Goal: Information Seeking & Learning: Learn about a topic

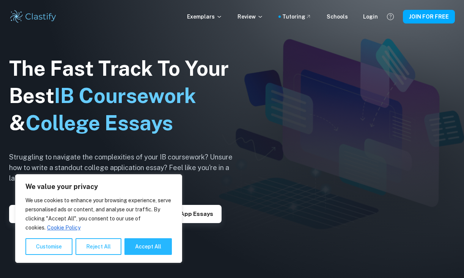
click at [297, 95] on img at bounding box center [232, 139] width 464 height 278
click at [371, 17] on div "Login" at bounding box center [370, 17] width 15 height 8
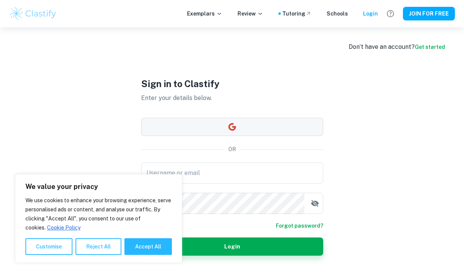
type input "dincelelif19@gmail.com"
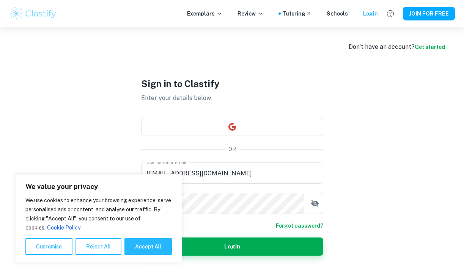
scroll to position [27, 0]
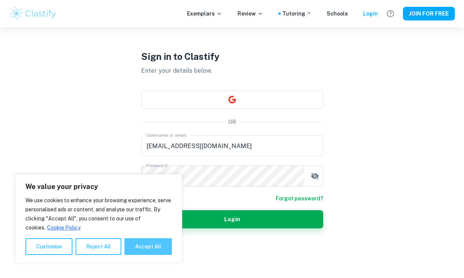
click at [157, 245] on button "Accept All" at bounding box center [147, 247] width 47 height 17
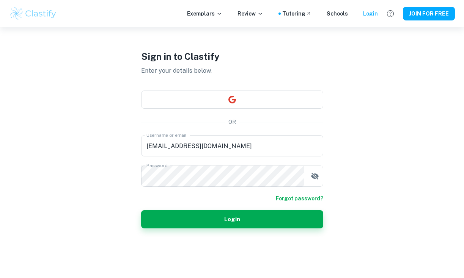
checkbox input "true"
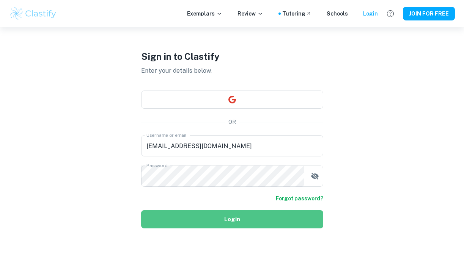
click at [181, 220] on button "Login" at bounding box center [232, 219] width 182 height 18
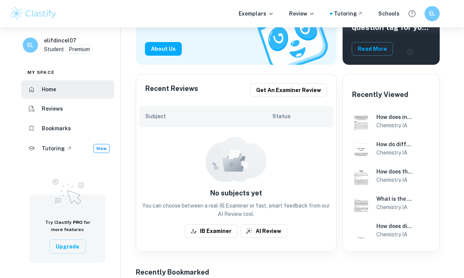
scroll to position [159, 0]
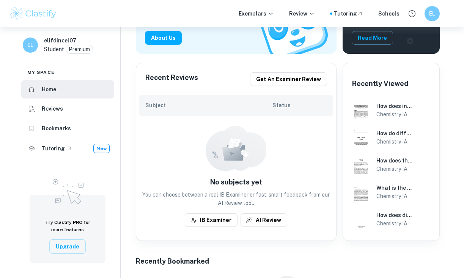
click at [47, 105] on h6 "Reviews" at bounding box center [52, 109] width 21 height 8
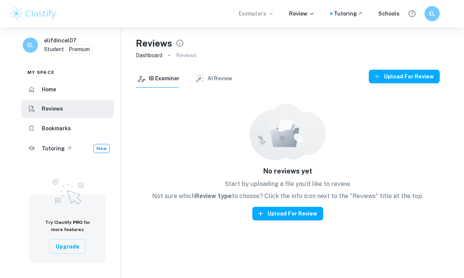
click at [269, 12] on p "Exemplars" at bounding box center [256, 13] width 35 height 8
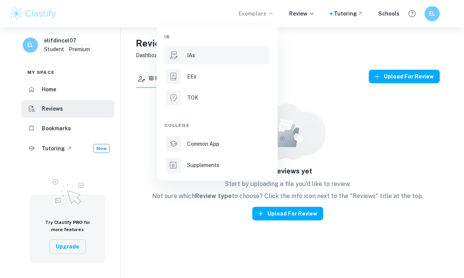
click at [188, 52] on p "IAs" at bounding box center [191, 55] width 8 height 8
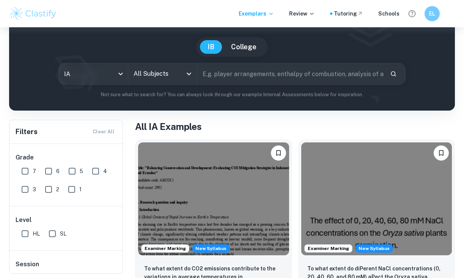
scroll to position [55, 0]
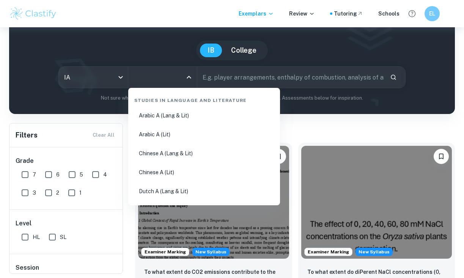
click at [163, 78] on input "All Subjects" at bounding box center [157, 77] width 50 height 14
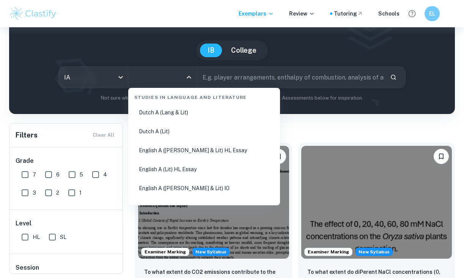
scroll to position [0, 0]
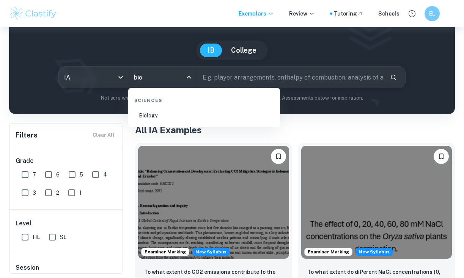
click at [162, 116] on li "Biology" at bounding box center [204, 115] width 146 height 17
type input "Biology"
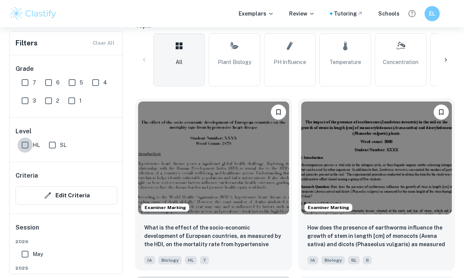
click at [25, 145] on input "HL" at bounding box center [24, 145] width 15 height 15
checkbox input "true"
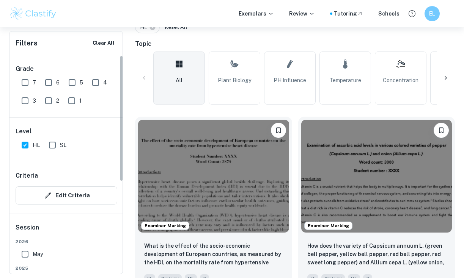
click at [25, 84] on input "7" at bounding box center [24, 82] width 15 height 15
checkbox input "true"
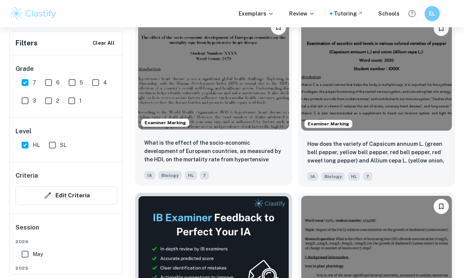
scroll to position [283, 0]
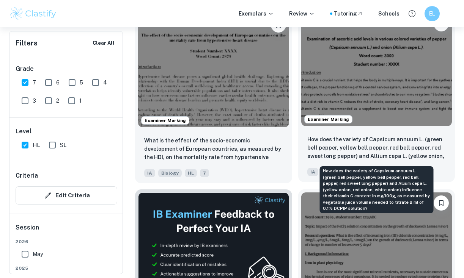
click at [362, 144] on p "How does the variety of Capsicum annuum L. (green bell pepper, yellow bell pepp…" at bounding box center [376, 148] width 139 height 26
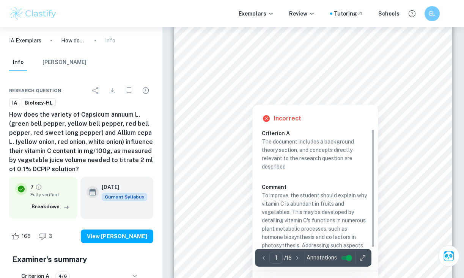
scroll to position [16, 0]
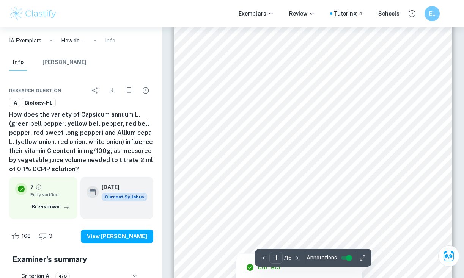
click at [236, 204] on span "Chen, Guo-Chong, Da-Bing Lu, Zhi Pang, and Qing-Fang Liu. 2013. “Vitamin C Inta…" at bounding box center [339, 203] width 273 height 3
click at [223, 186] on span "May, James M. 2012. “Vitamin C Transport and Its Role in the Central Nervous Sy…" at bounding box center [295, 186] width 184 height 3
drag, startPoint x: 325, startPoint y: 194, endPoint x: 425, endPoint y: 193, distance: 100.1
click at [425, 193] on div "3 ÿÿýÿý ( ýýÿý ) + ÿ + ÷ ÿÿýÿýÿ ( ýýýý ) ÿÿýÿýÿ ( ýýýý ) + ýÿýýýýýý ýýýý ÷ ÿÿýÿ…" at bounding box center [313, 212] width 278 height 394
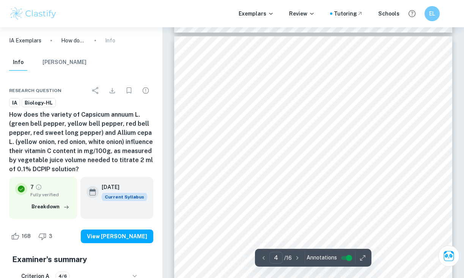
scroll to position [1500, 0]
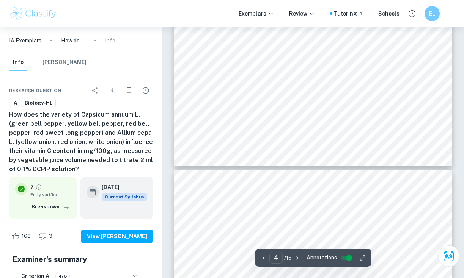
click at [211, 93] on span "5 of each: green, yellow, red bell peppers," at bounding box center [254, 94] width 97 height 5
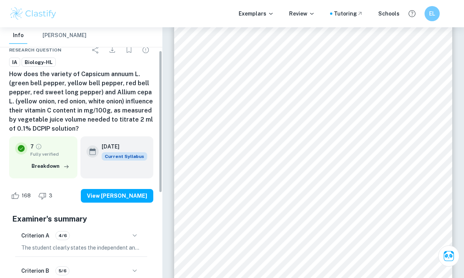
scroll to position [0, 0]
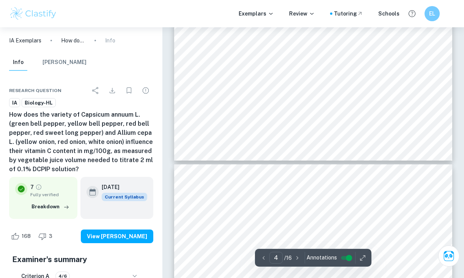
type input "3"
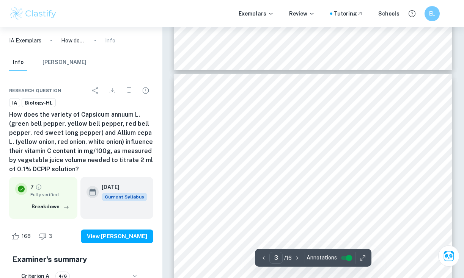
scroll to position [774, 0]
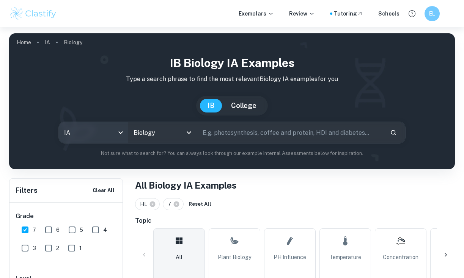
click at [103, 129] on body "We value your privacy We use cookies to enhance your browsing experience, serve…" at bounding box center [232, 166] width 464 height 278
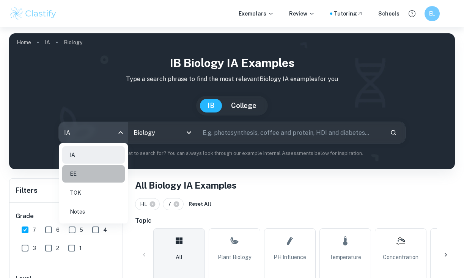
click at [71, 171] on li "EE" at bounding box center [93, 173] width 63 height 17
checkbox input "false"
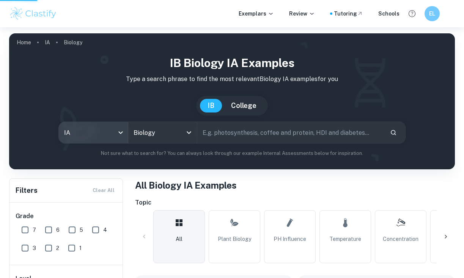
type input "ee"
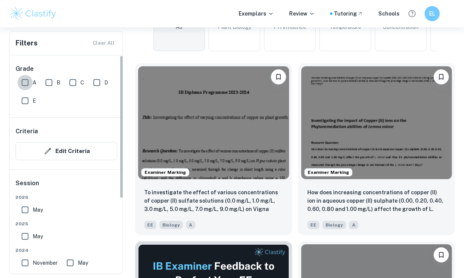
click at [23, 81] on input "A" at bounding box center [24, 82] width 15 height 15
checkbox input "true"
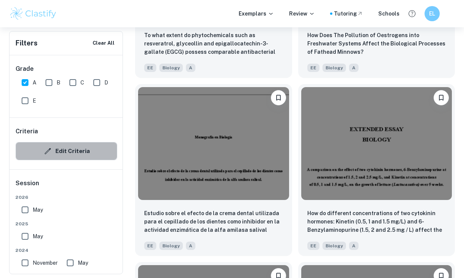
click at [46, 154] on icon "button" at bounding box center [48, 151] width 6 height 6
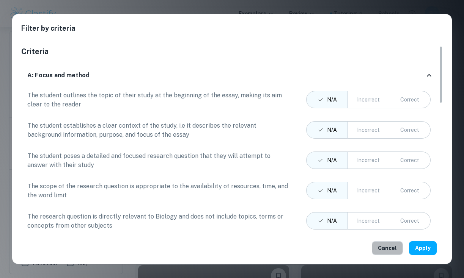
click at [386, 246] on button "Cancel" at bounding box center [387, 249] width 31 height 14
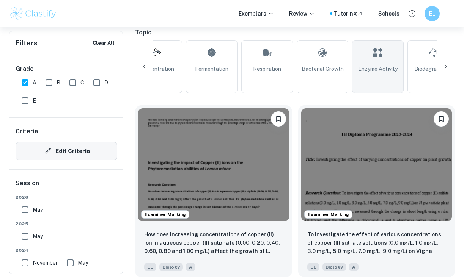
scroll to position [0, 250]
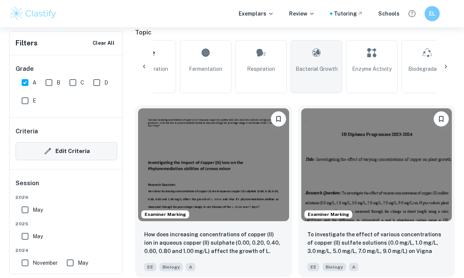
click at [317, 60] on icon at bounding box center [316, 53] width 9 height 18
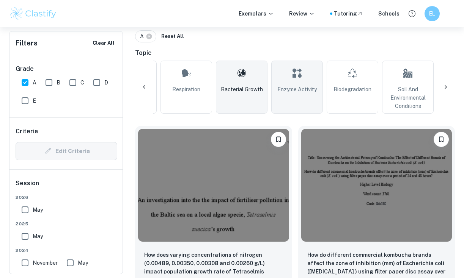
scroll to position [0, 326]
click at [288, 84] on link "Enzyme Activity" at bounding box center [296, 87] width 52 height 53
type input "Enzyme Activity"
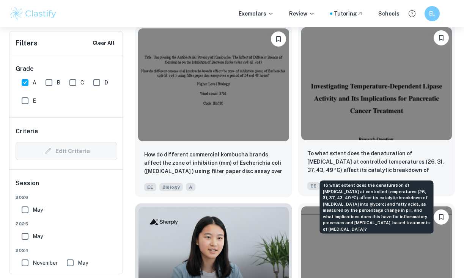
scroll to position [623, 0]
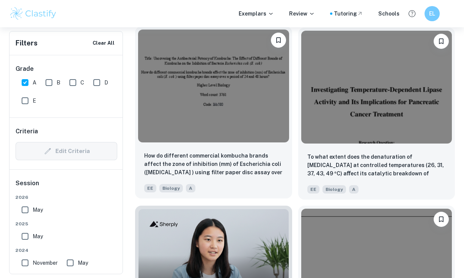
click at [245, 152] on p "How do different commercial kombucha brands affect the zone of inhibition (mm) …" at bounding box center [213, 165] width 139 height 26
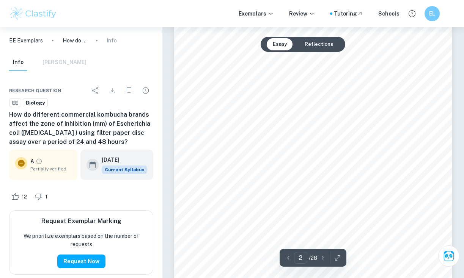
scroll to position [509, 0]
drag, startPoint x: 232, startPoint y: 151, endPoint x: 324, endPoint y: 156, distance: 92.3
click at [325, 156] on div "Table of Contents 1.0 Introduction 2 1.1 Background Information 2 2.0 Method 4 …" at bounding box center [313, 115] width 278 height 360
click at [304, 152] on div "Table of Contents 1.0 Introduction 2 1.1 Background Information 2 2.0 Method 4 …" at bounding box center [313, 115] width 278 height 360
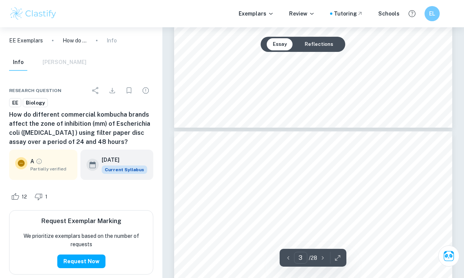
type input "2"
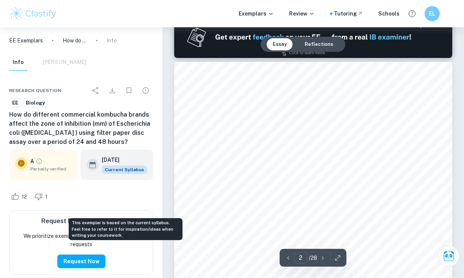
scroll to position [339, 0]
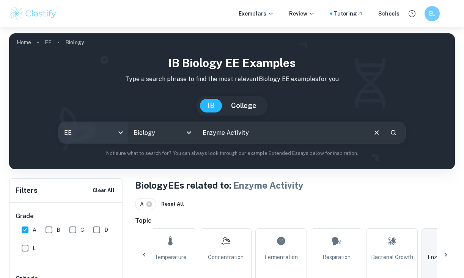
click at [121, 136] on body "We value your privacy We use cookies to enhance your browsing experience, serve…" at bounding box center [232, 166] width 464 height 278
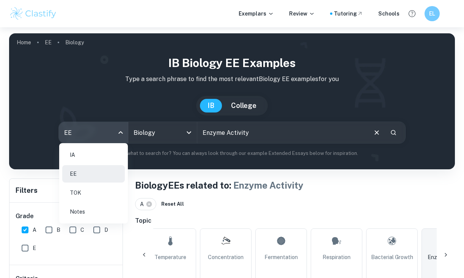
click at [74, 152] on li "IA" at bounding box center [93, 154] width 63 height 17
type input "ia"
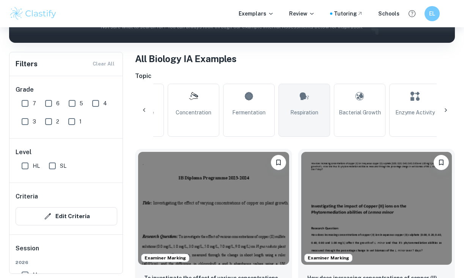
scroll to position [0, 210]
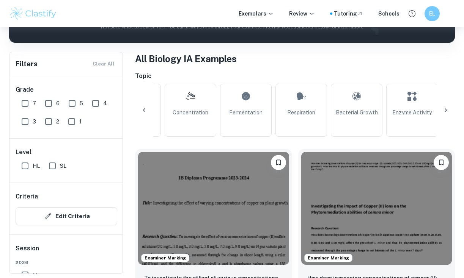
click at [354, 110] on span "Bacterial Growth" at bounding box center [357, 112] width 42 height 8
type input "Bacterial Growth"
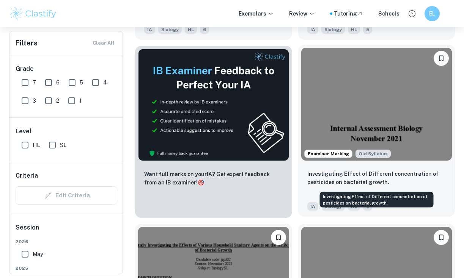
scroll to position [369, 0]
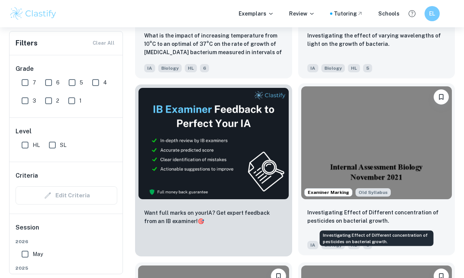
click at [392, 224] on p "Investigating Effect of Different concentration of pesticides on bacterial grow…" at bounding box center [376, 217] width 139 height 17
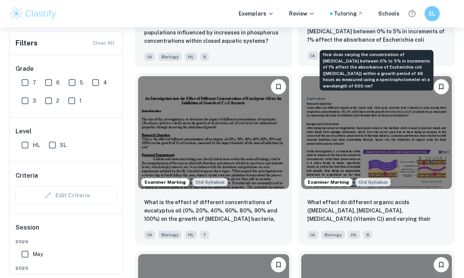
scroll to position [1450, 0]
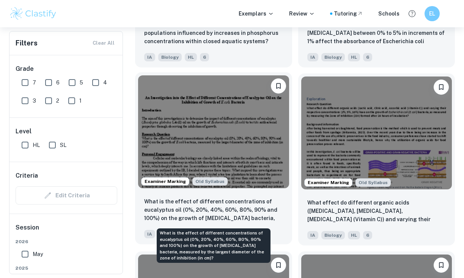
click at [268, 213] on p "What is the effect of different concentrations of eucalyptus oil (0%, 20%, 40%,…" at bounding box center [213, 211] width 139 height 26
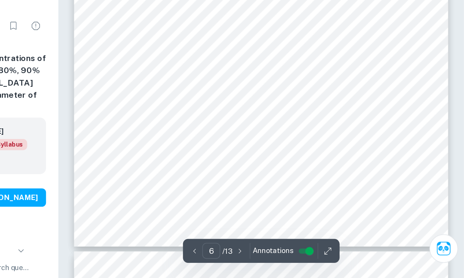
scroll to position [2202, 0]
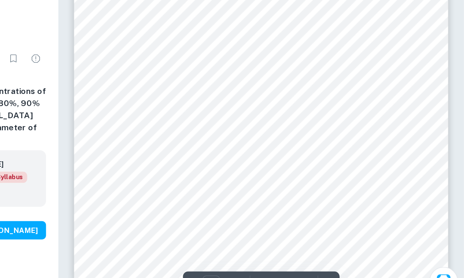
drag, startPoint x: 207, startPoint y: 105, endPoint x: 290, endPoint y: 107, distance: 83.1
click at [290, 107] on div "14. Immediately soak the inoculation loop in bleach afterwards to kill any bact…" at bounding box center [313, 58] width 278 height 393
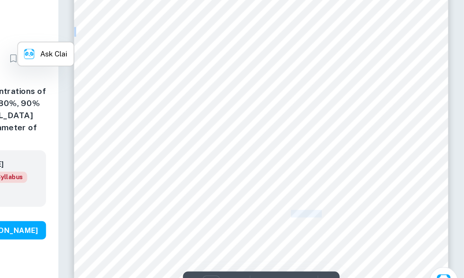
click at [290, 107] on div "14. Immediately soak the inoculation loop in bleach afterwards to kill any bact…" at bounding box center [313, 58] width 278 height 393
click at [254, 107] on span "Data Collection & Processing" at bounding box center [239, 105] width 64 height 5
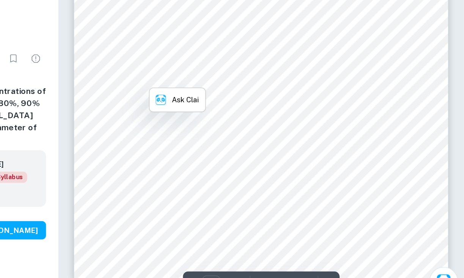
click at [303, 103] on div "14. Immediately soak the inoculation loop in bleach afterwards to kill any bact…" at bounding box center [313, 58] width 278 height 393
click at [263, 115] on div "14. Immediately soak the inoculation loop in bleach afterwards to kill any bact…" at bounding box center [313, 58] width 278 height 393
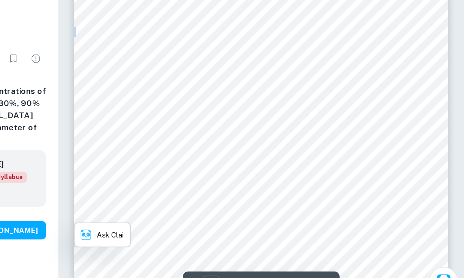
click at [263, 115] on div "14. Immediately soak the inoculation loop in bleach afterwards to kill any bact…" at bounding box center [313, 58] width 278 height 393
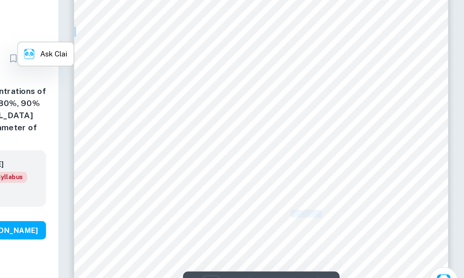
click at [282, 114] on div "14. Immediately soak the inoculation loop in bleach afterwards to kill any bact…" at bounding box center [313, 58] width 278 height 393
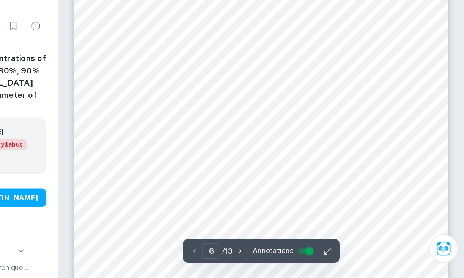
scroll to position [2133, 0]
click at [265, 176] on span "Data Collection & Processing" at bounding box center [239, 174] width 64 height 5
click at [313, 171] on div "14. Immediately soak the inoculation loop in bleach afterwards to kill any bact…" at bounding box center [313, 127] width 278 height 393
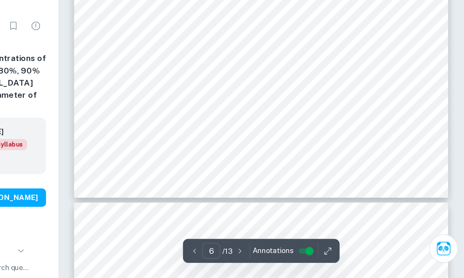
scroll to position [2238, 0]
click at [446, 141] on div "14. Immediately soak the inoculation loop in bleach afterwards to kill any bact…" at bounding box center [313, 22] width 278 height 393
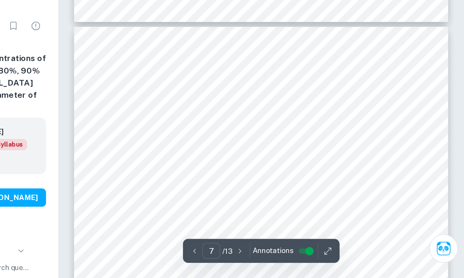
scroll to position [2381, 0]
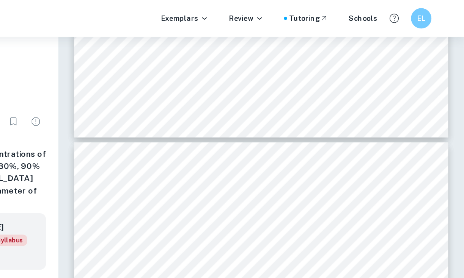
type input "6"
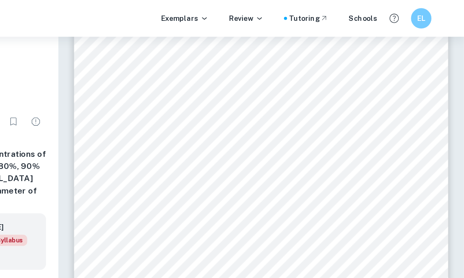
scroll to position [2146, 0]
